Goal: Information Seeking & Learning: Learn about a topic

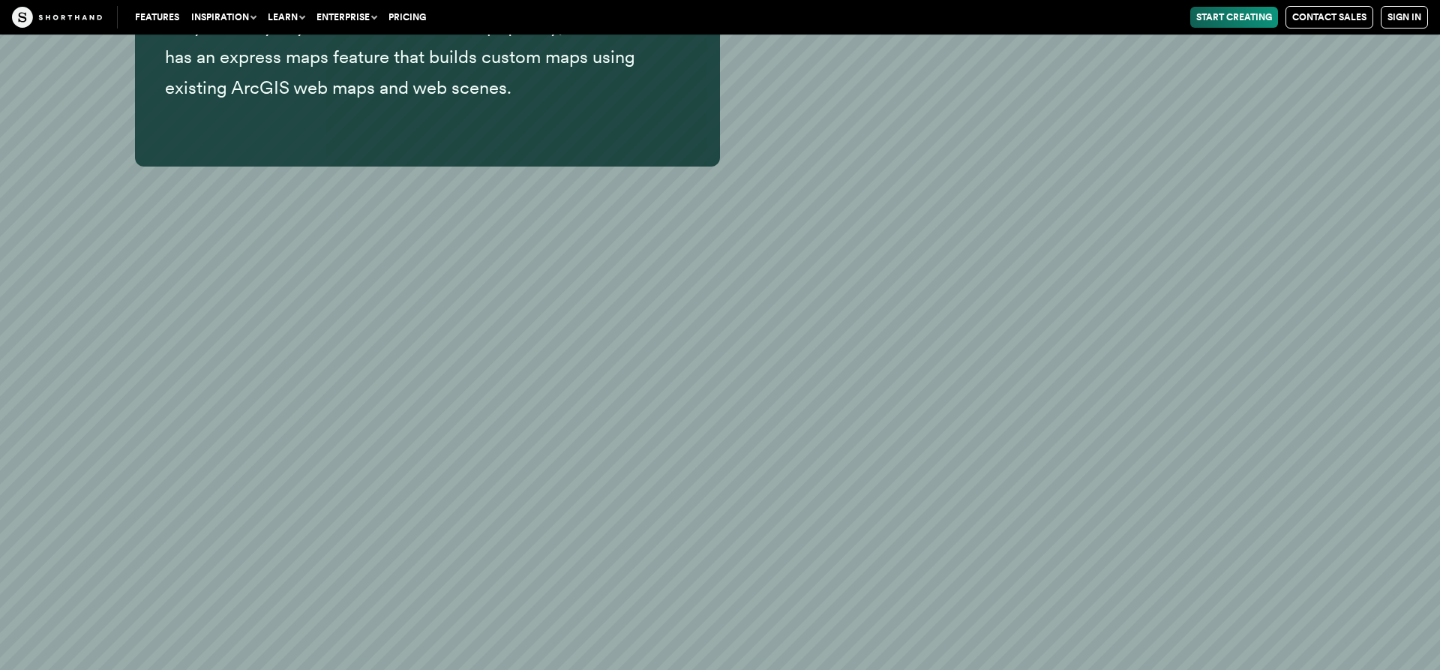
scroll to position [10402, 0]
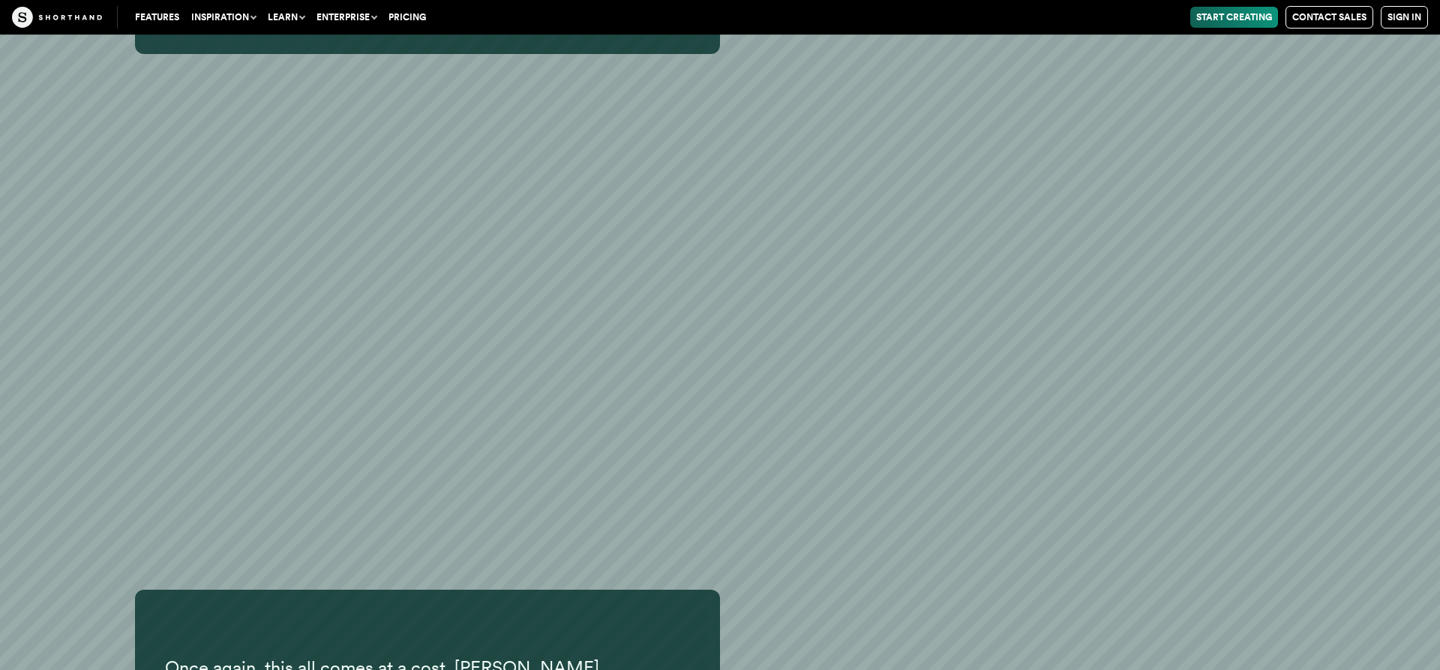
click at [79, 15] on img at bounding box center [57, 17] width 90 height 21
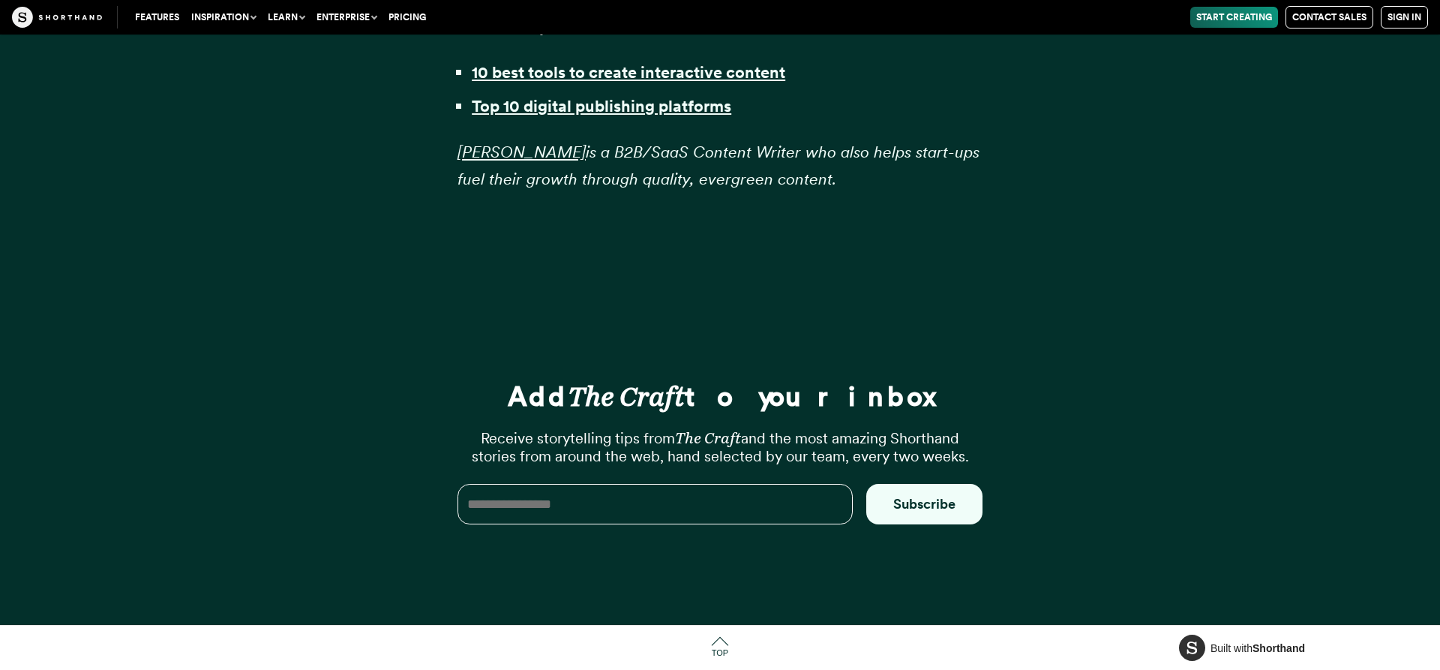
scroll to position [39435, 0]
click at [670, 102] on strong "Top 10 digital publishing platforms" at bounding box center [601, 105] width 259 height 19
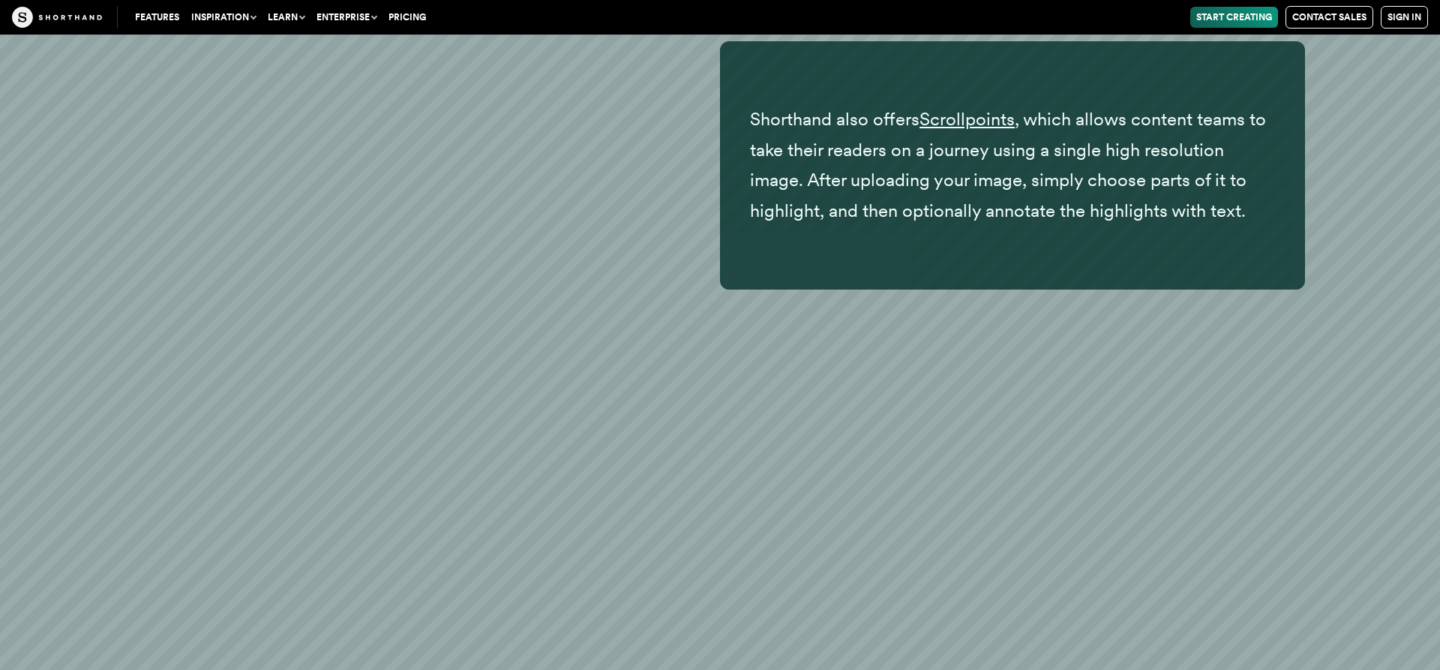
scroll to position [27913, 0]
